Goal: Browse casually

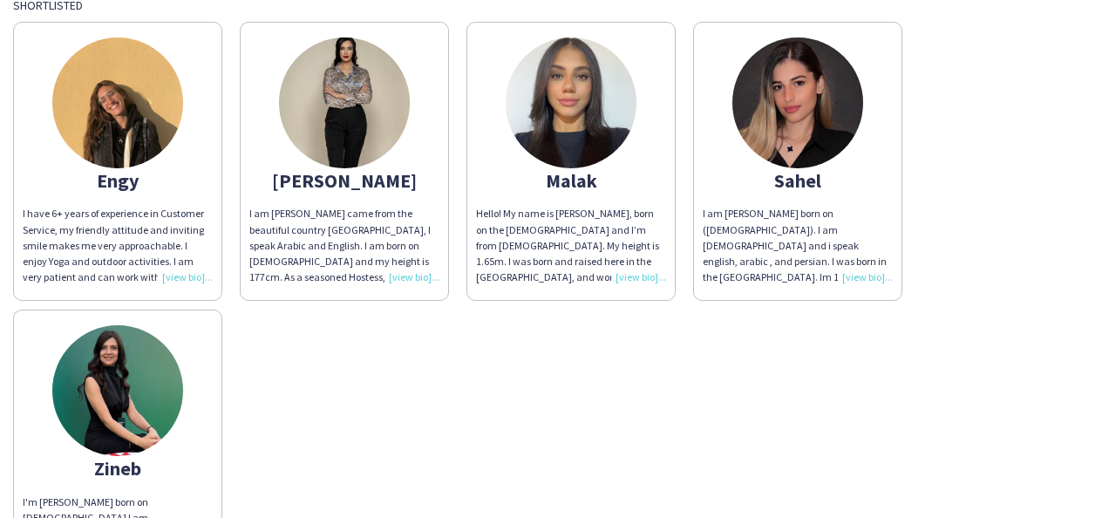
scroll to position [174, 0]
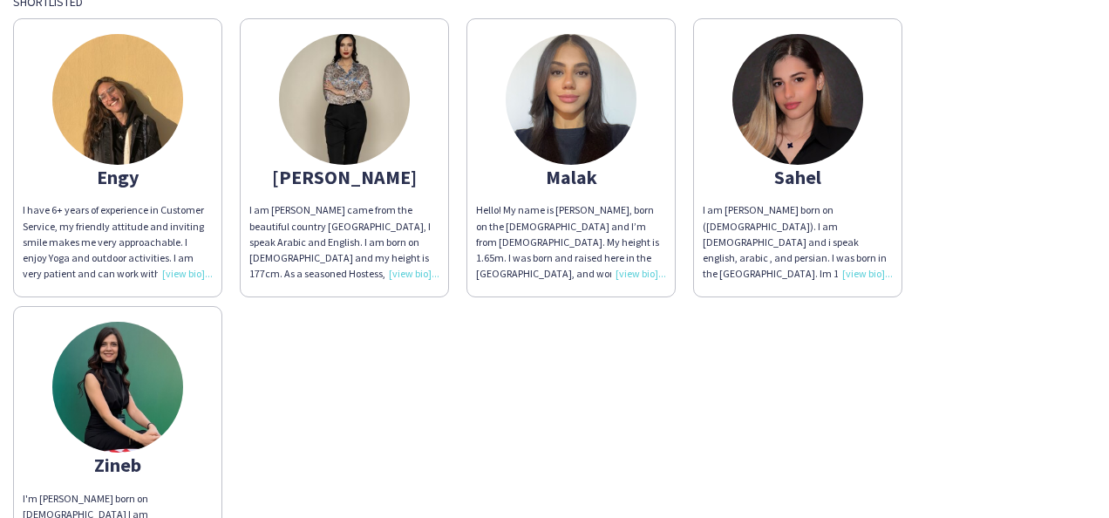
click at [632, 275] on div "Hello! My name is [PERSON_NAME], born on the [DEMOGRAPHIC_DATA] and I’m from [D…" at bounding box center [571, 241] width 190 height 79
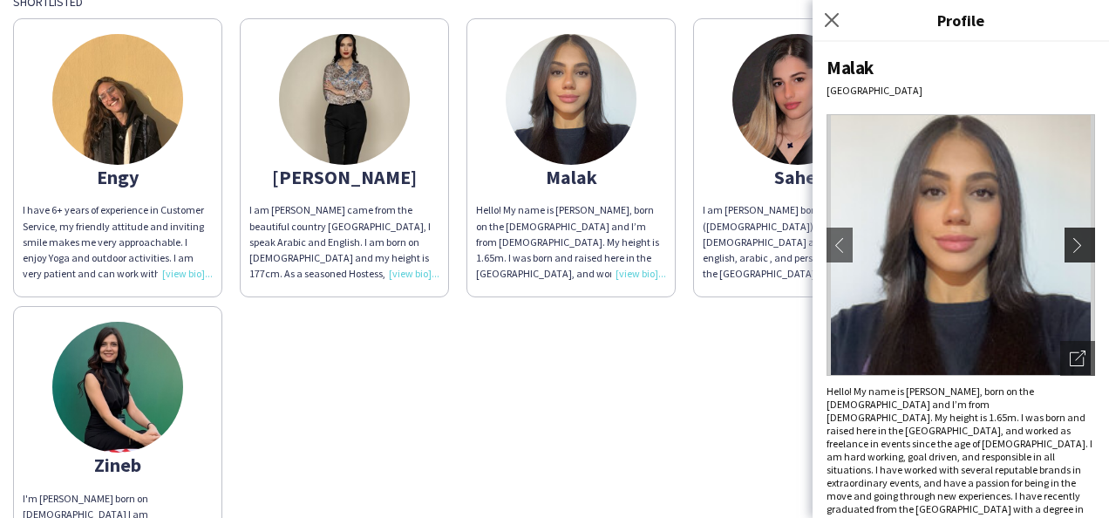
click at [1070, 251] on app-icon "chevron-right" at bounding box center [1082, 245] width 24 height 16
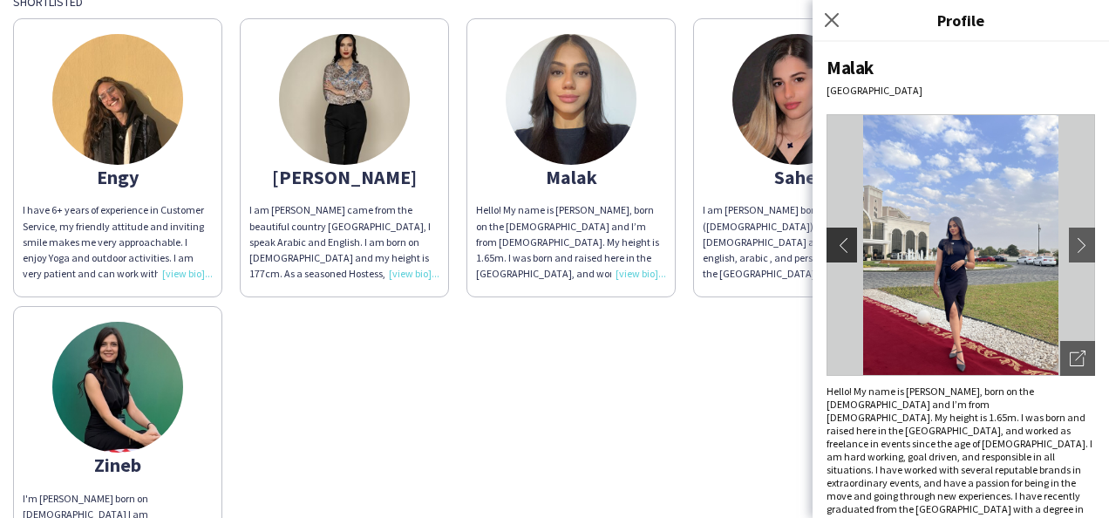
click at [837, 241] on app-icon "chevron-left" at bounding box center [840, 245] width 24 height 16
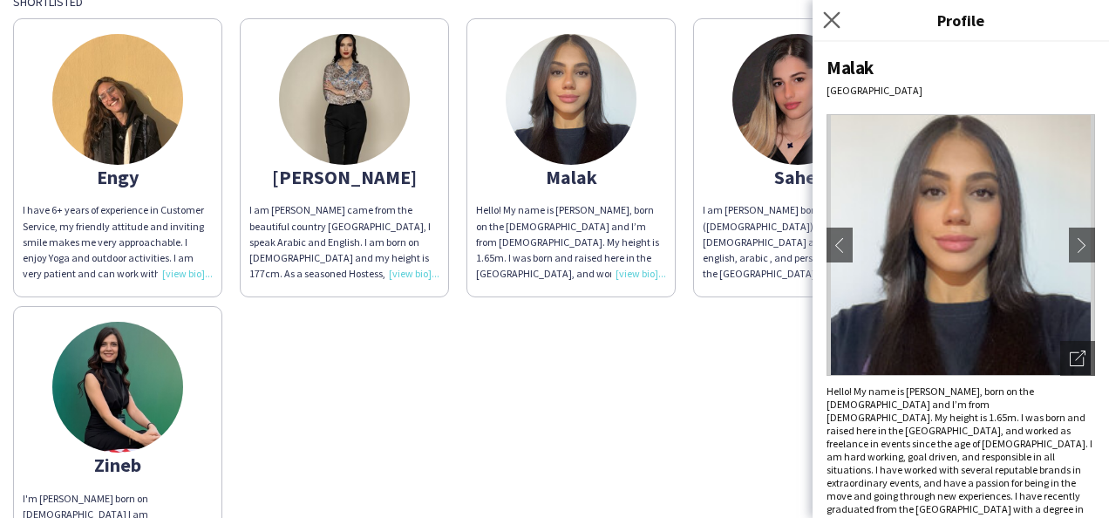
click at [833, 10] on app-icon "Close pop-in" at bounding box center [832, 20] width 25 height 25
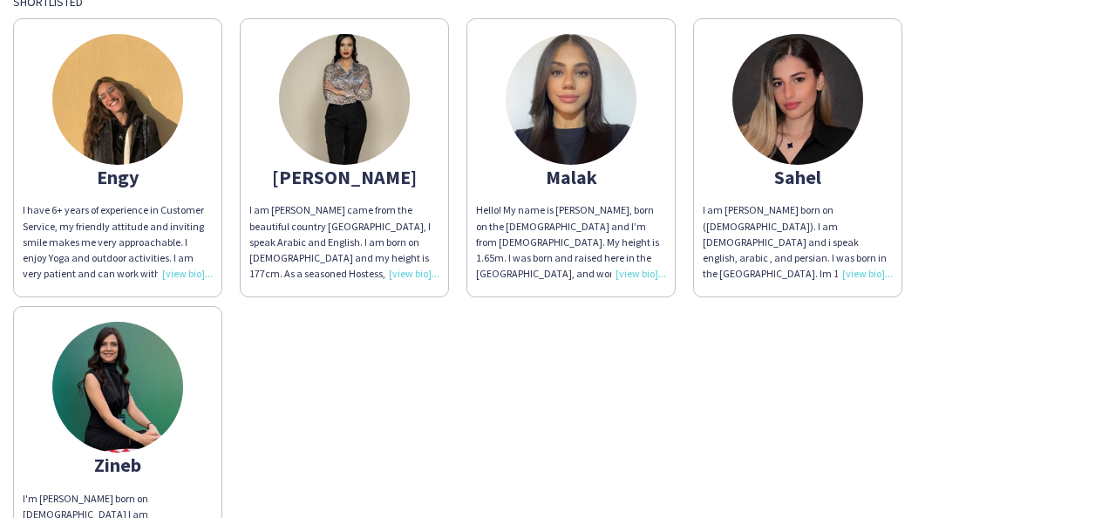
click at [858, 278] on div "I am [PERSON_NAME] born on ([DEMOGRAPHIC_DATA]). I am [DEMOGRAPHIC_DATA] and i …" at bounding box center [798, 241] width 190 height 79
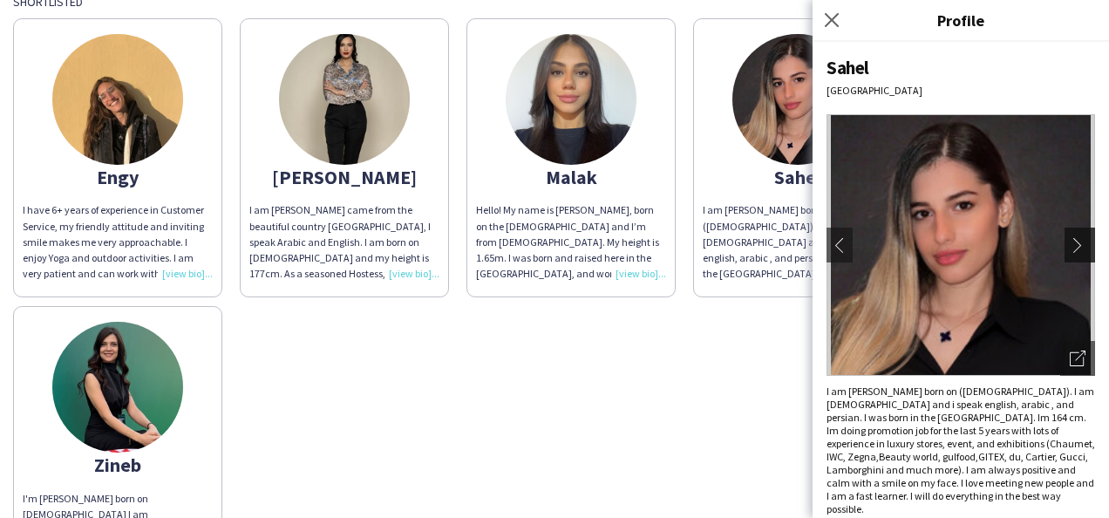
click at [1070, 246] on app-icon "chevron-right" at bounding box center [1082, 245] width 24 height 16
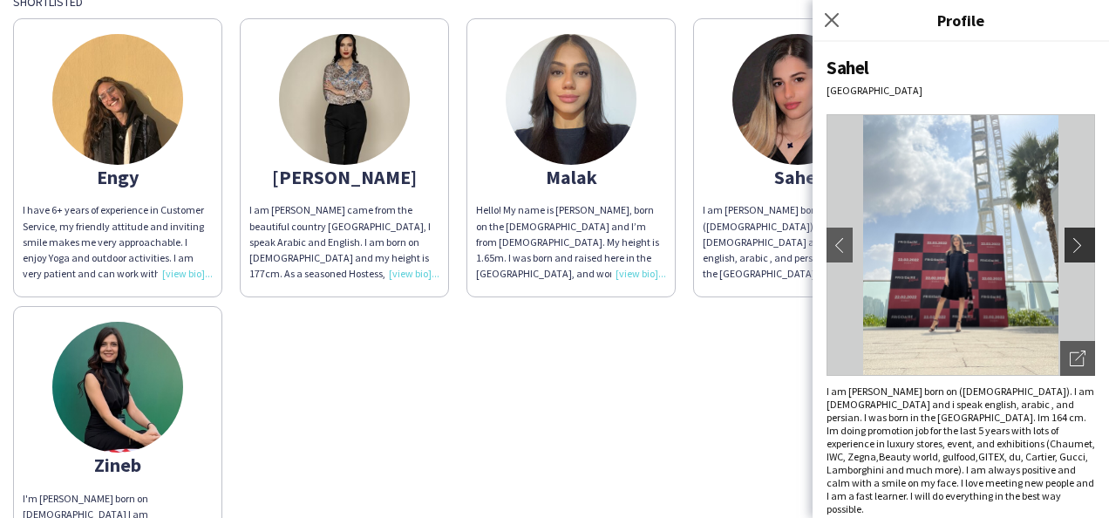
click at [1070, 246] on app-icon "chevron-right" at bounding box center [1082, 245] width 24 height 16
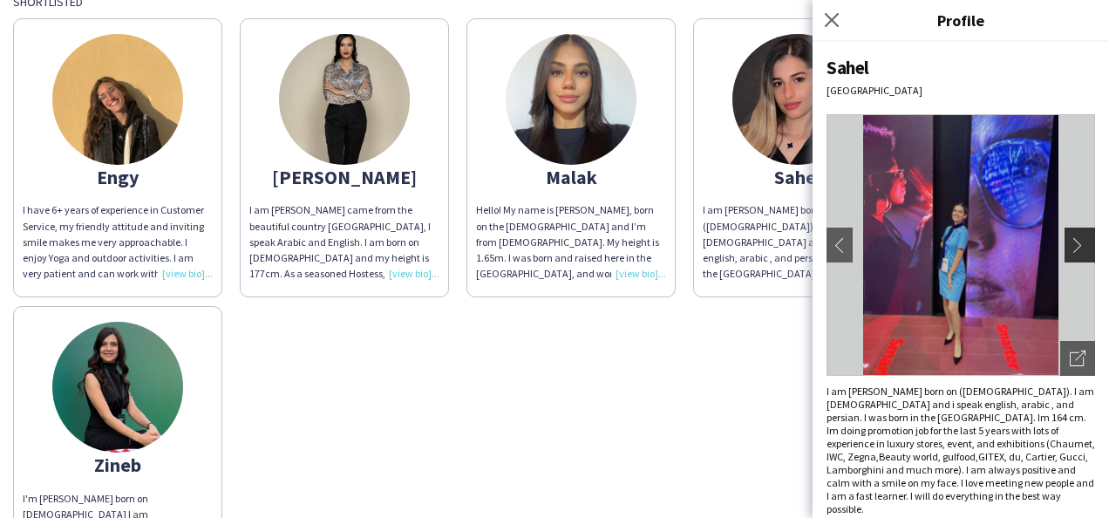
click at [1070, 246] on app-icon "chevron-right" at bounding box center [1082, 245] width 24 height 16
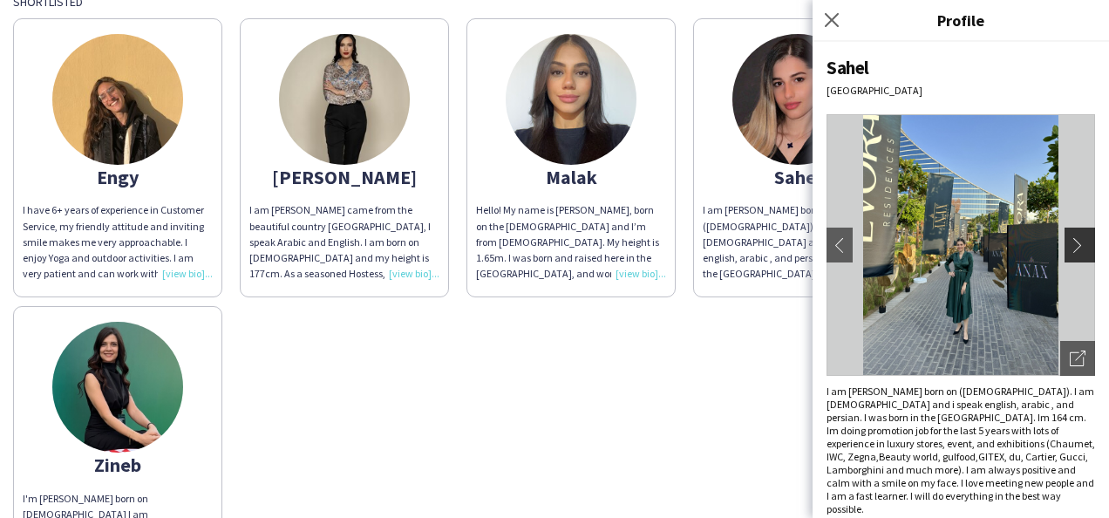
click at [1070, 247] on app-icon "chevron-right" at bounding box center [1082, 245] width 24 height 16
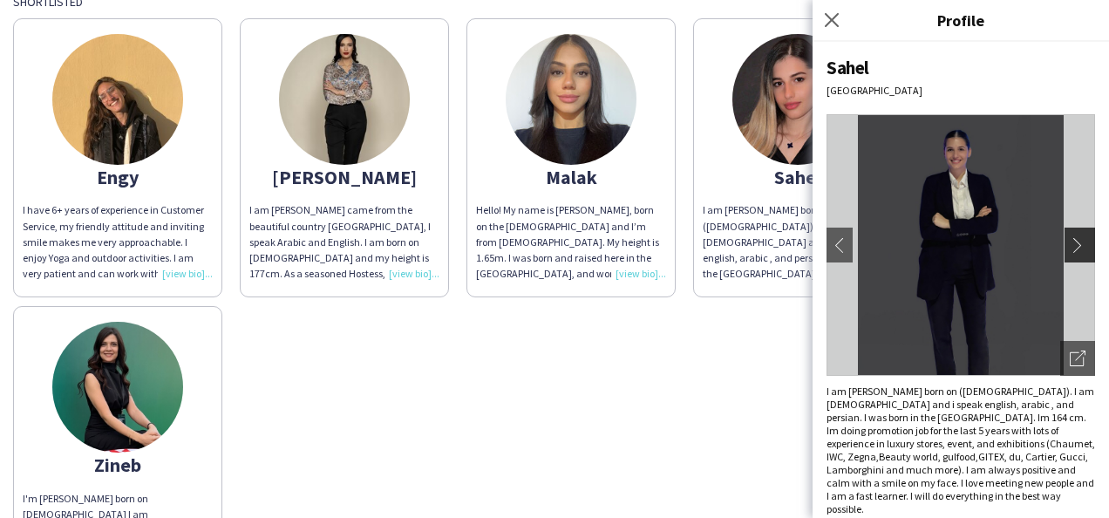
click at [1070, 247] on app-icon "chevron-right" at bounding box center [1082, 245] width 24 height 16
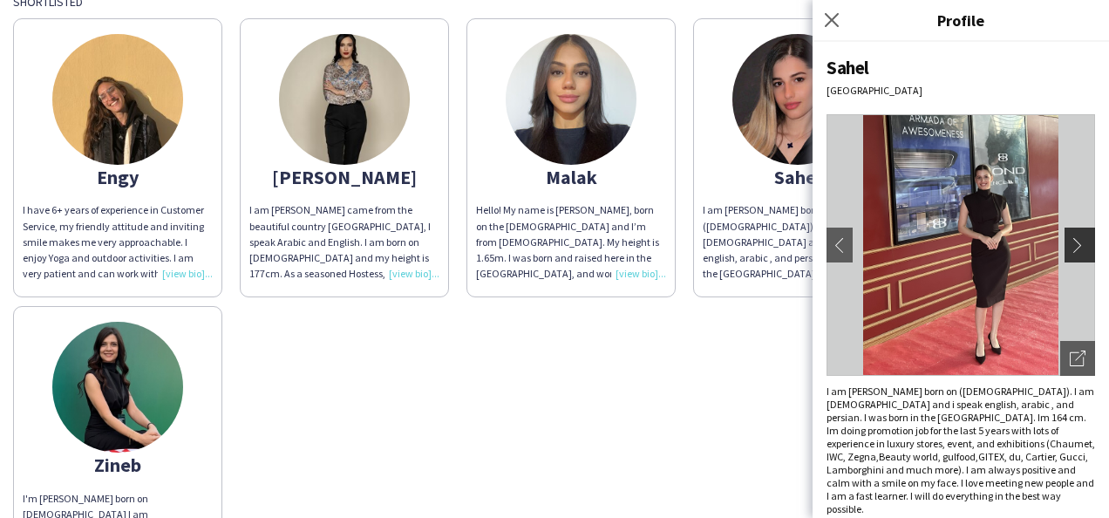
click at [1070, 247] on app-icon "chevron-right" at bounding box center [1082, 245] width 24 height 16
